Goal: Register for event/course

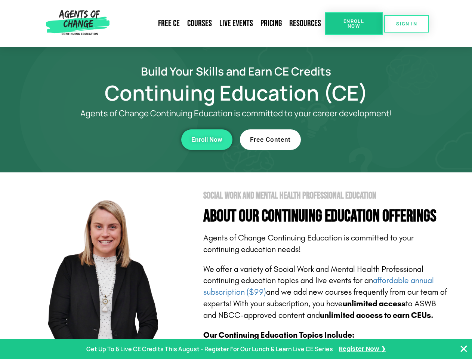
click at [236, 180] on section "Social Work and Mental Health Professional Education About Our Continuing Educa…" at bounding box center [236, 329] width 472 height 314
click at [354, 24] on span "Enroll Now" at bounding box center [354, 24] width 34 height 10
click at [407, 24] on span "SIGN IN" at bounding box center [406, 23] width 21 height 5
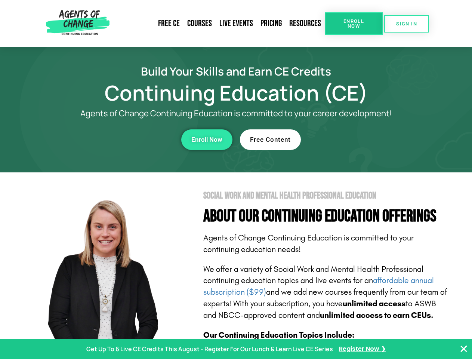
click at [130, 140] on div "Enroll Now" at bounding box center [130, 139] width 206 height 21
click at [207, 140] on span "Enroll Now" at bounding box center [206, 140] width 31 height 6
click at [343, 140] on div "Free Content" at bounding box center [343, 139] width 206 height 21
